Goal: Task Accomplishment & Management: Use online tool/utility

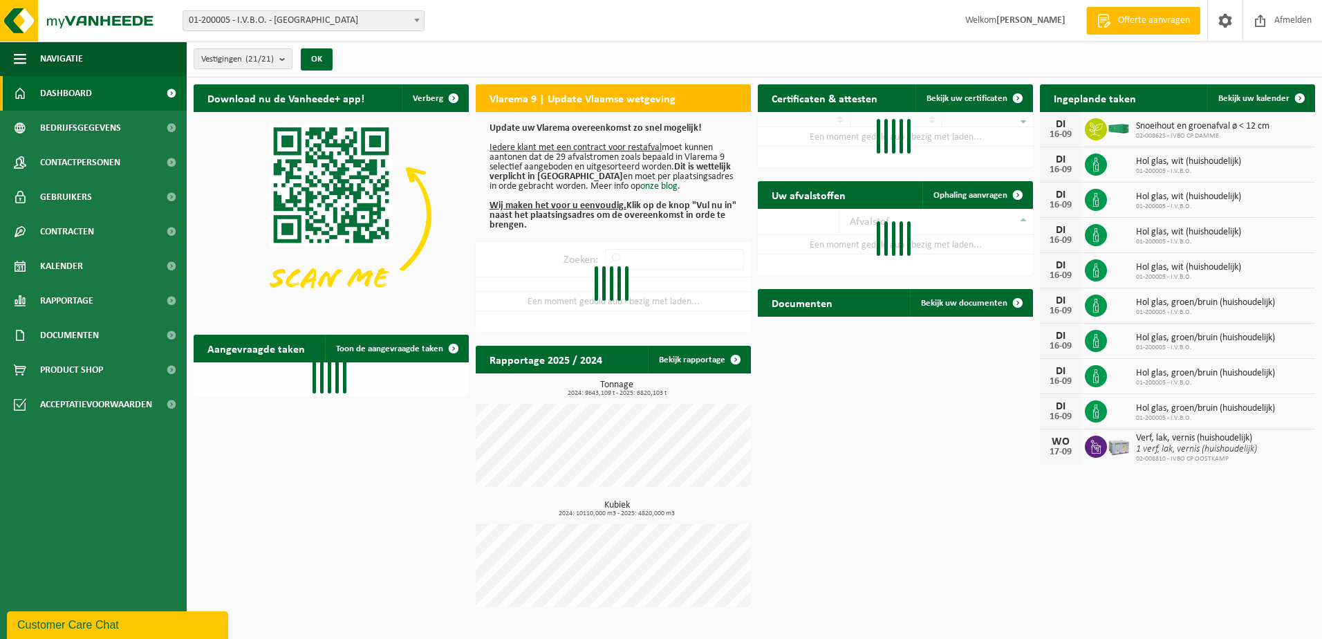
click at [420, 27] on span at bounding box center [417, 20] width 14 height 18
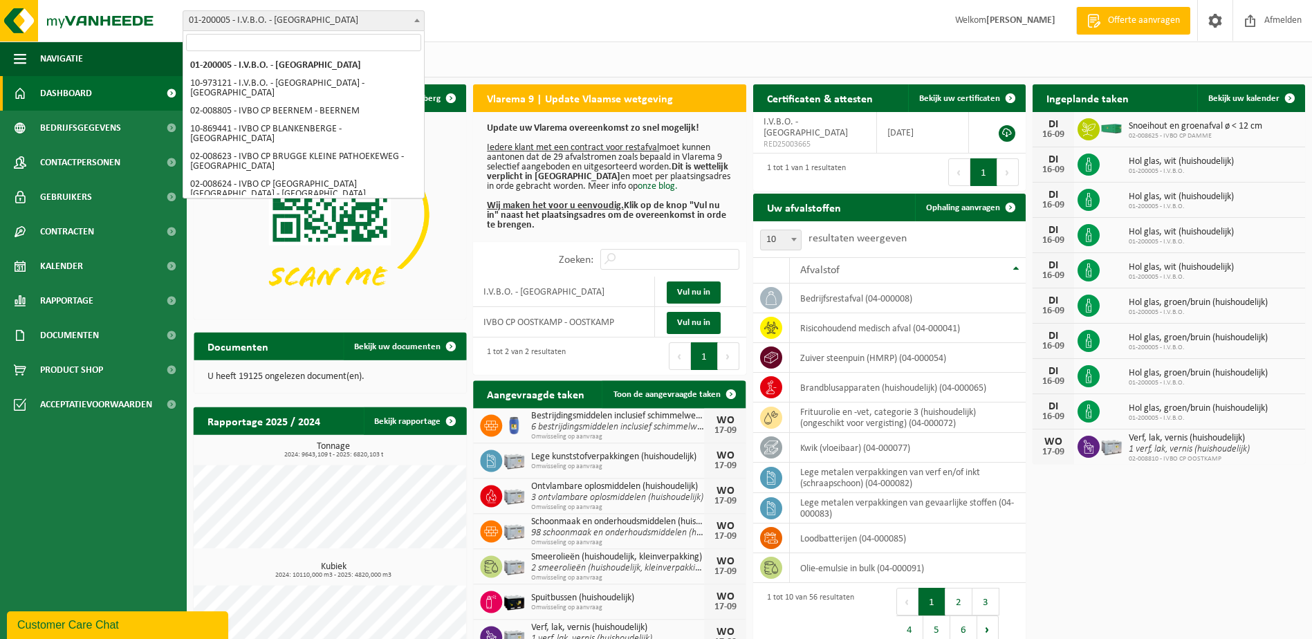
select select "5344"
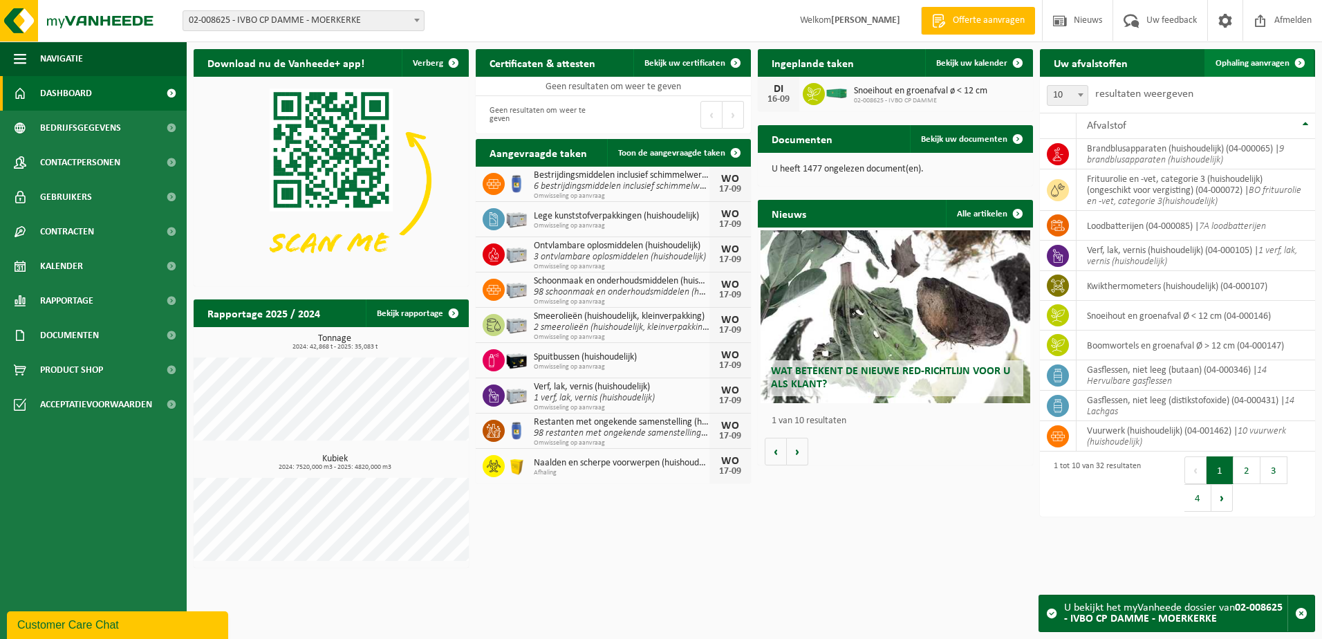
click at [1246, 69] on link "Ophaling aanvragen" at bounding box center [1258, 63] width 109 height 28
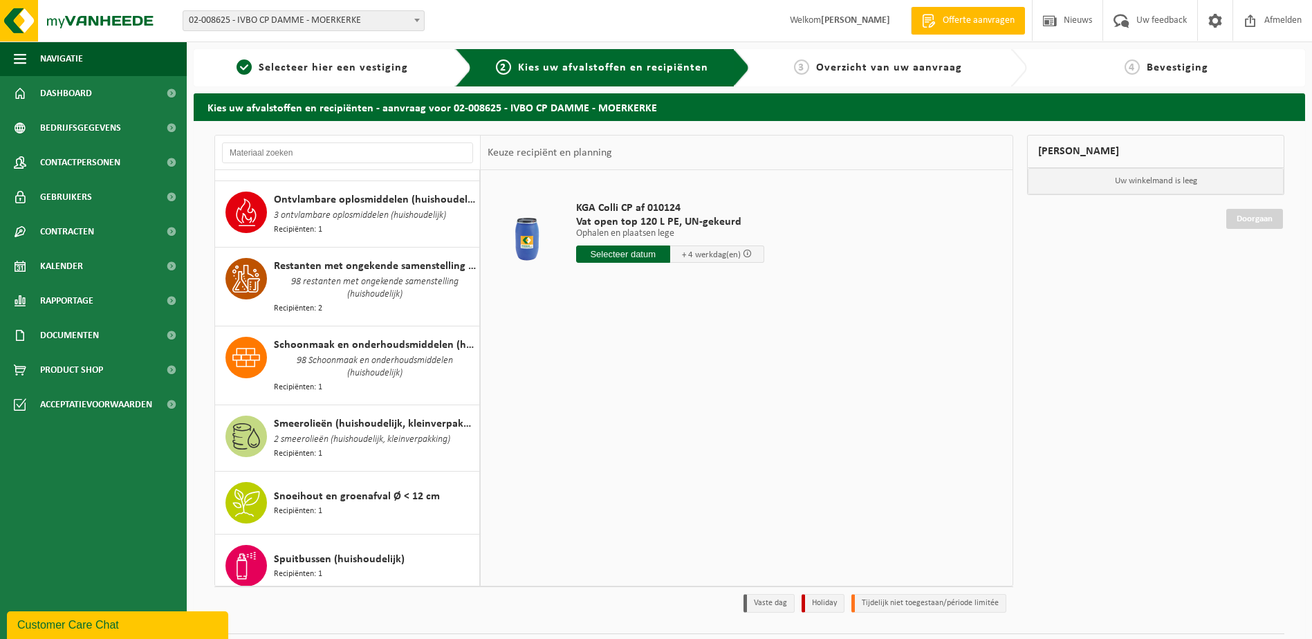
scroll to position [1521, 0]
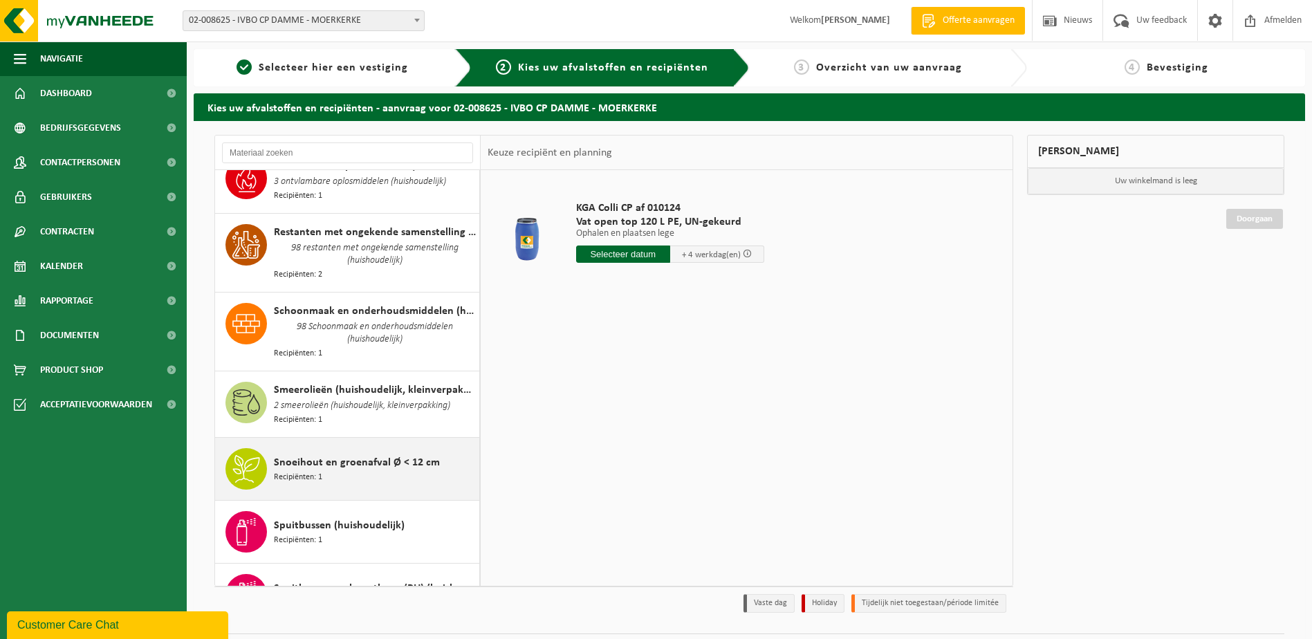
click at [361, 448] on div "Snoeihout en groenafval Ø < 12 cm Recipiënten: 1" at bounding box center [375, 468] width 202 height 41
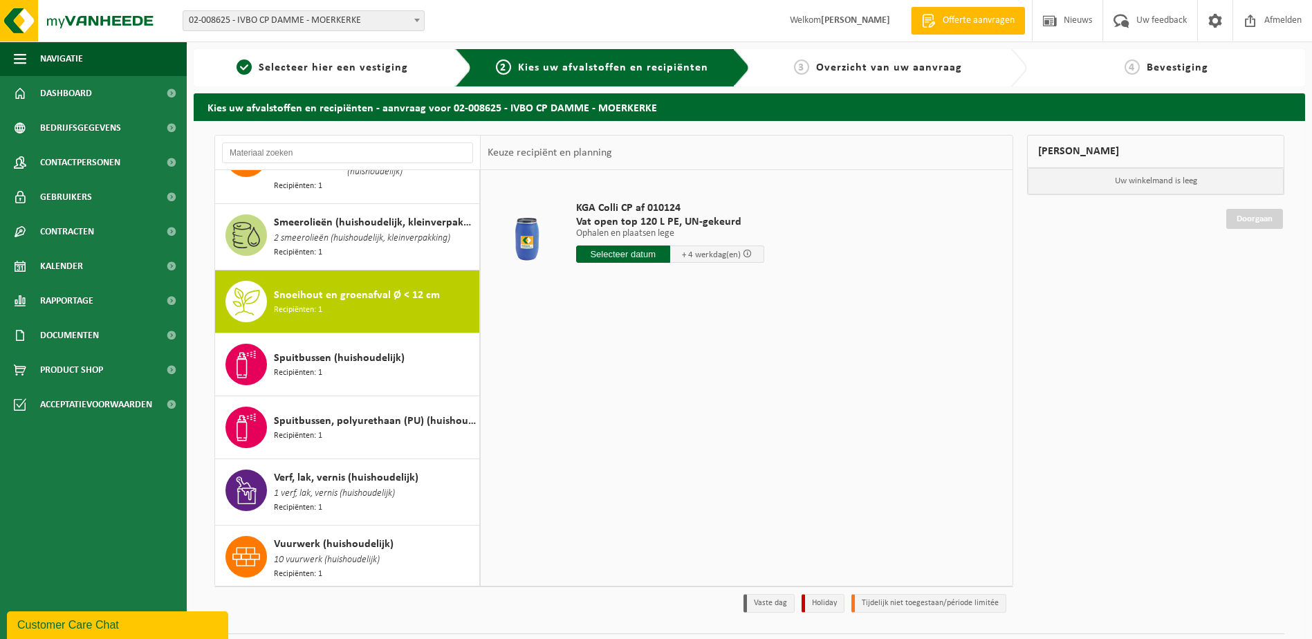
scroll to position [1710, 0]
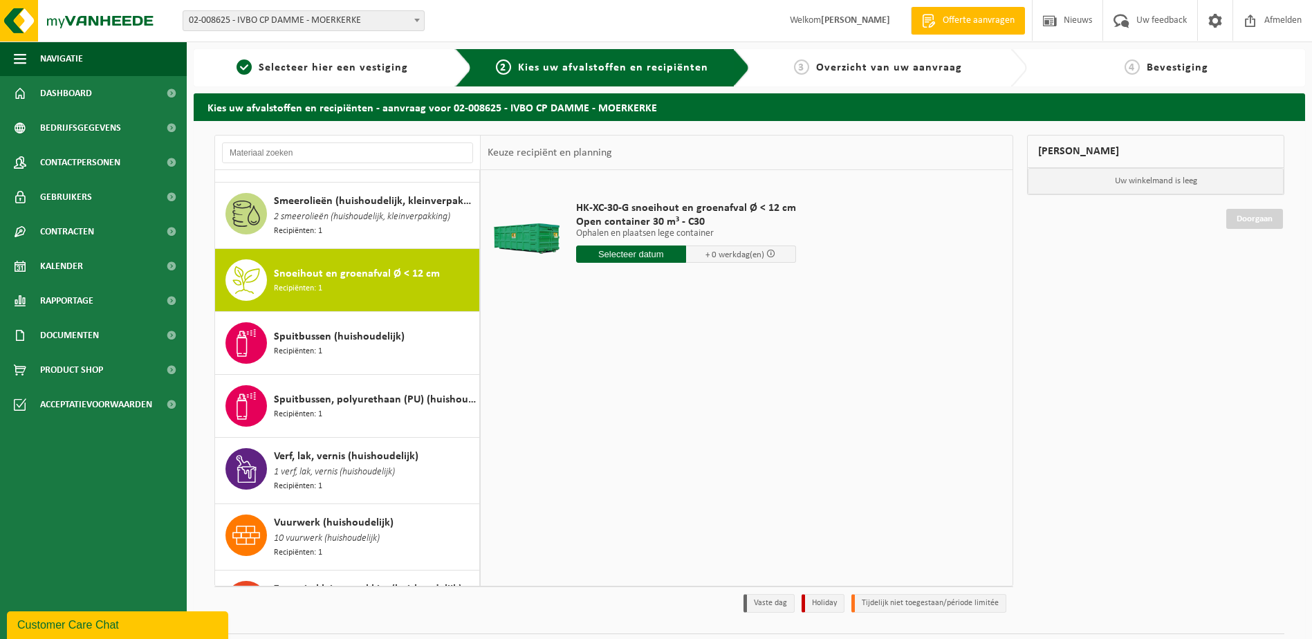
click at [640, 254] on input "text" at bounding box center [631, 253] width 110 height 17
click at [631, 375] on div "17" at bounding box center [637, 377] width 24 height 22
type input "Van 2025-09-17"
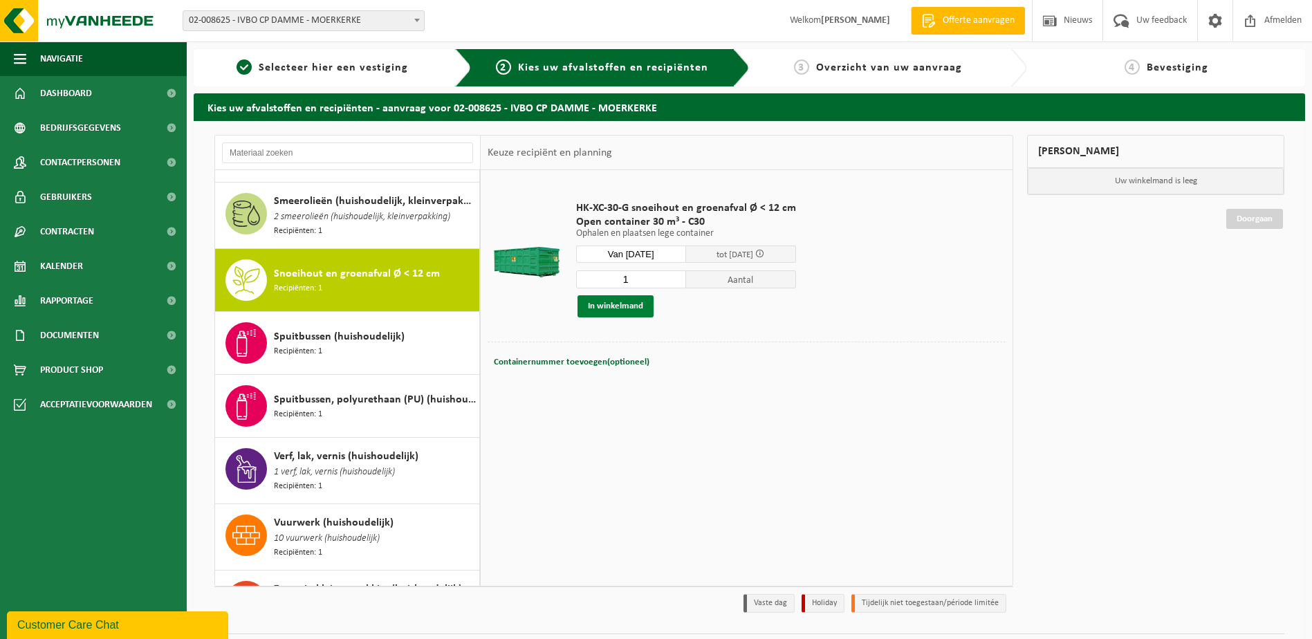
click at [637, 306] on button "In winkelmand" at bounding box center [615, 306] width 76 height 22
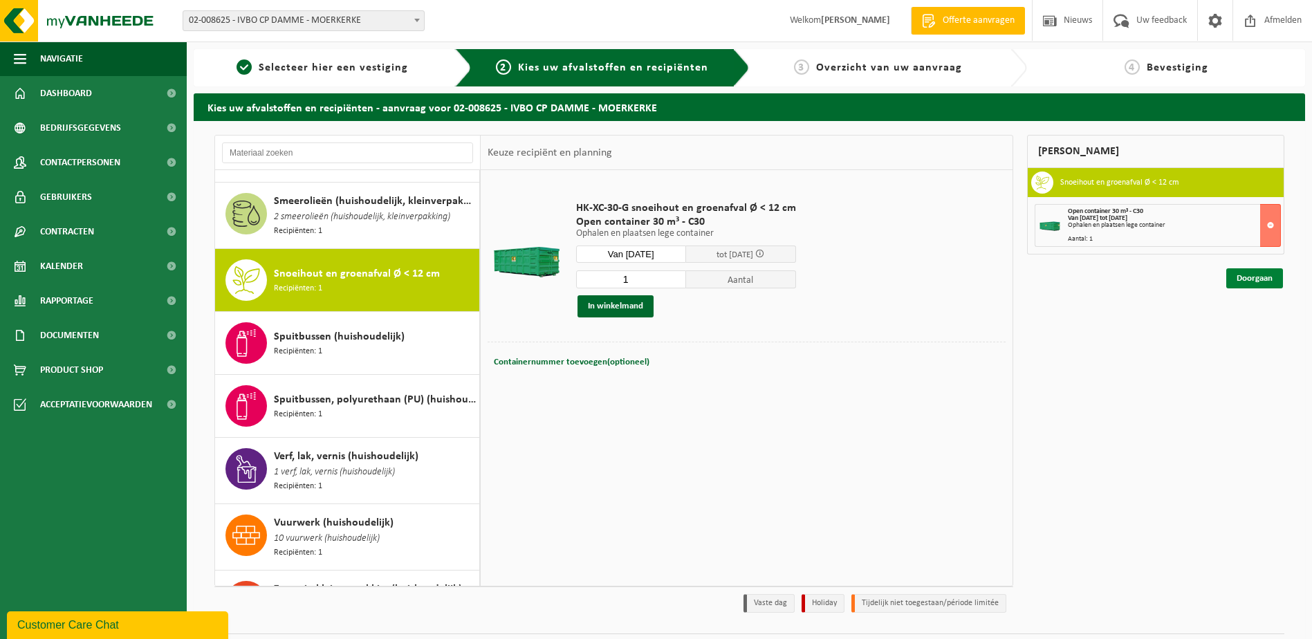
drag, startPoint x: 1245, startPoint y: 279, endPoint x: 1243, endPoint y: 272, distance: 7.1
click at [1245, 279] on link "Doorgaan" at bounding box center [1254, 278] width 57 height 20
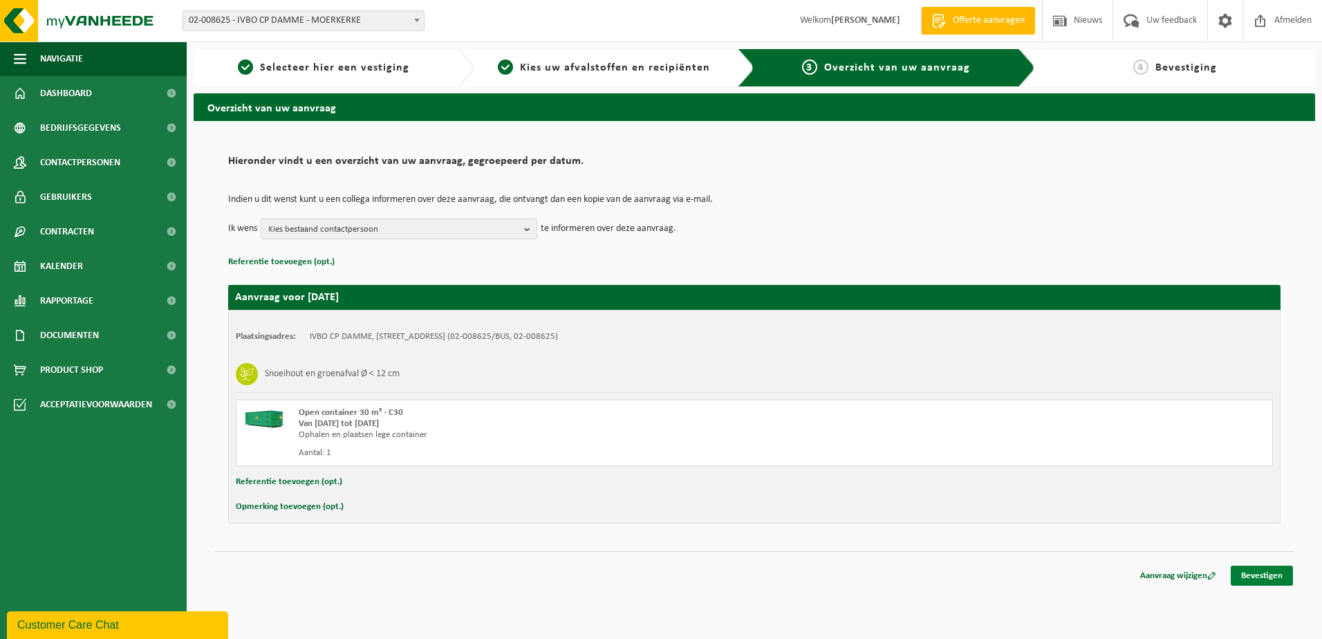
drag, startPoint x: 1278, startPoint y: 577, endPoint x: 1269, endPoint y: 568, distance: 12.7
click at [1278, 577] on link "Bevestigen" at bounding box center [1262, 576] width 62 height 20
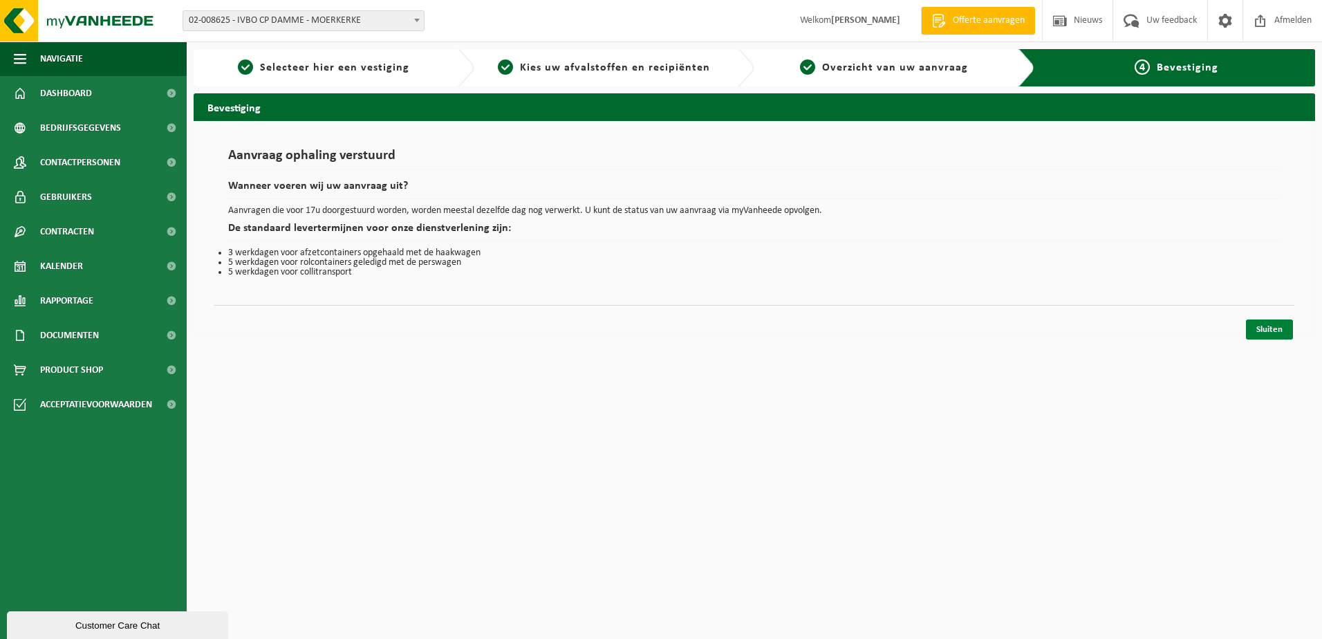
click at [1263, 331] on link "Sluiten" at bounding box center [1269, 329] width 47 height 20
